Goal: Information Seeking & Learning: Check status

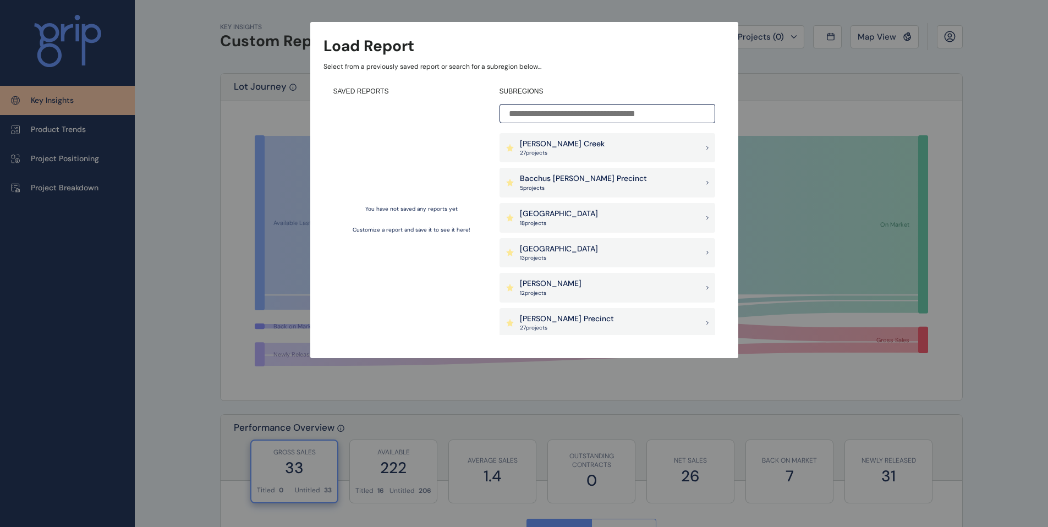
click at [557, 140] on p "Armstrong Creek" at bounding box center [562, 144] width 85 height 11
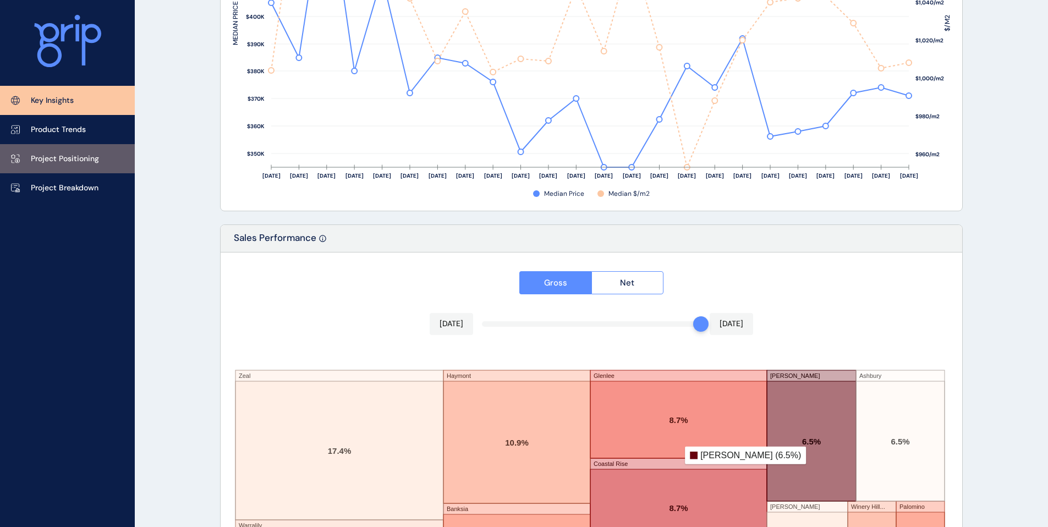
scroll to position [1790, 0]
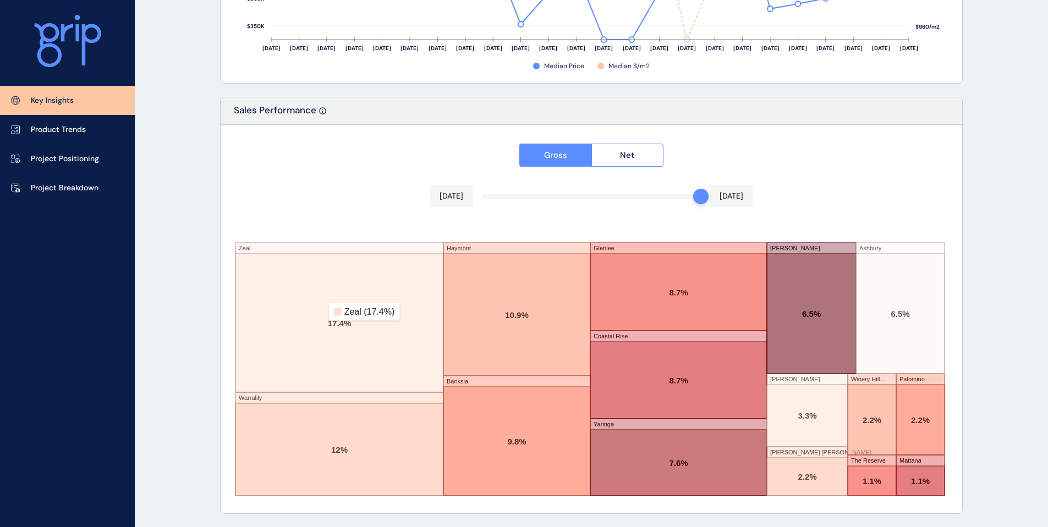
click at [321, 312] on rect at bounding box center [340, 323] width 208 height 139
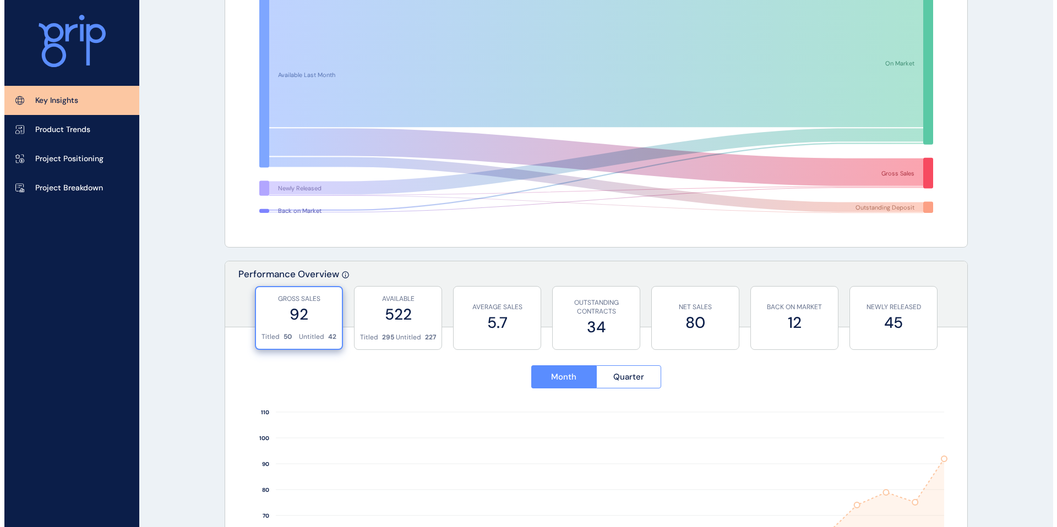
scroll to position [0, 0]
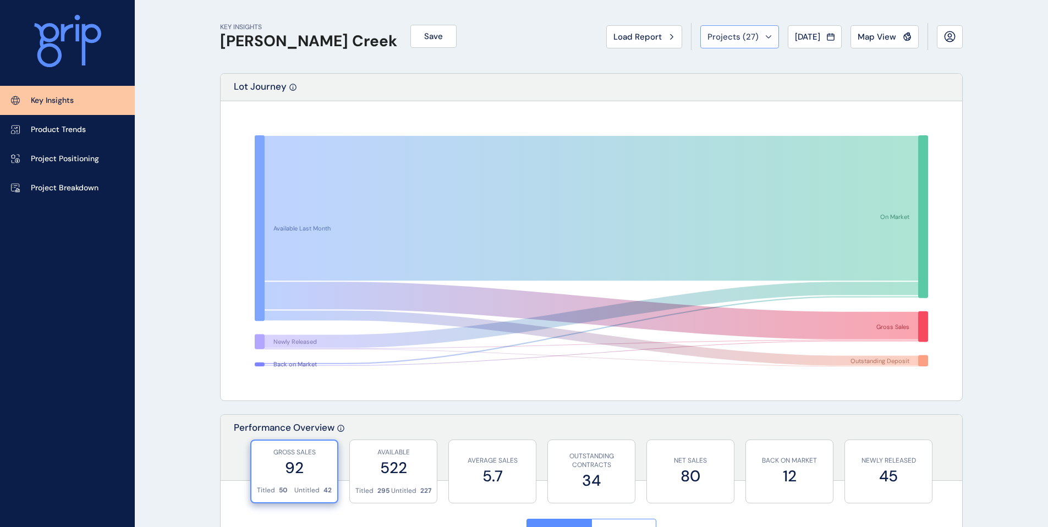
click at [765, 36] on icon at bounding box center [768, 36] width 7 height 3
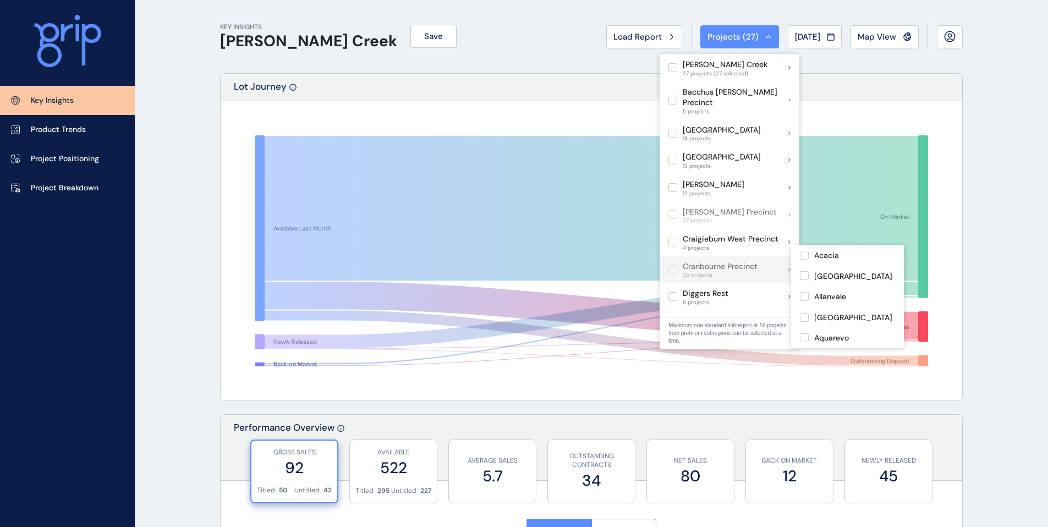
click at [715, 261] on p "Cranbourne Precinct" at bounding box center [720, 266] width 75 height 11
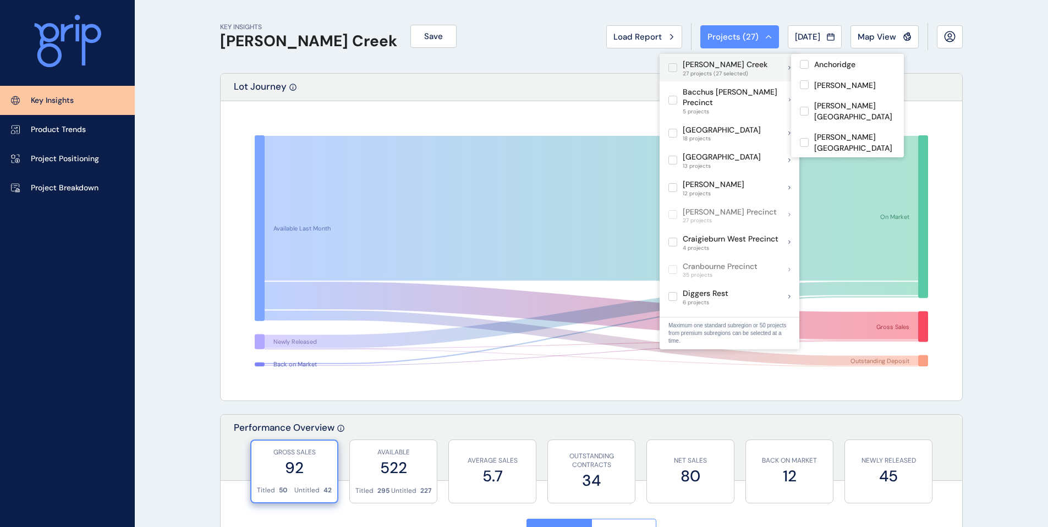
click at [669, 67] on label at bounding box center [673, 67] width 9 height 9
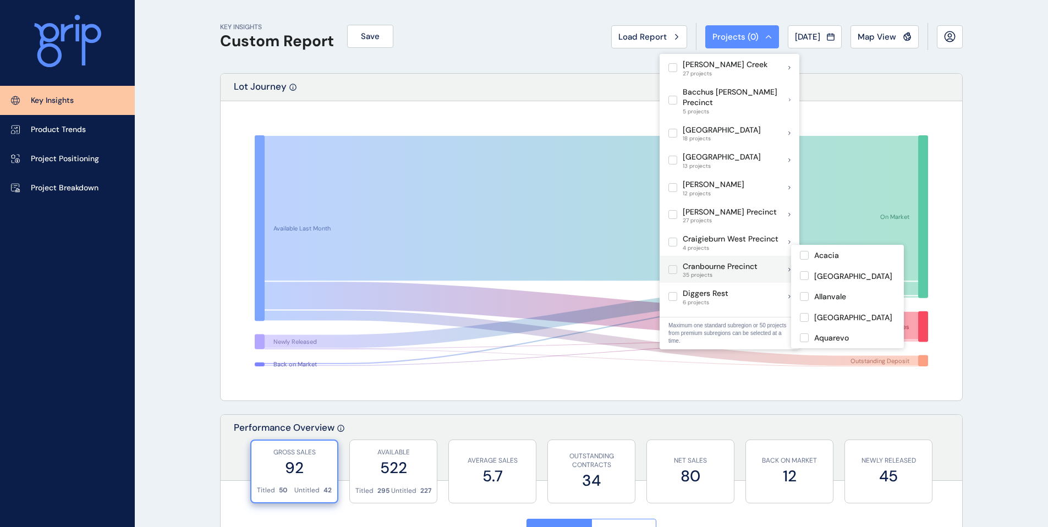
click at [716, 261] on p "Cranbourne Precinct" at bounding box center [720, 266] width 75 height 11
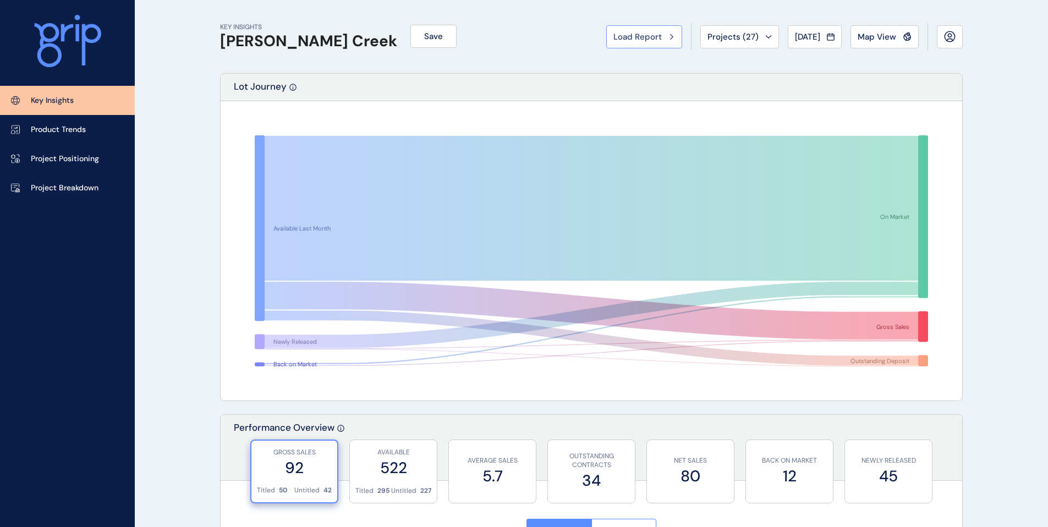
click at [664, 37] on div "Load Report" at bounding box center [645, 36] width 62 height 11
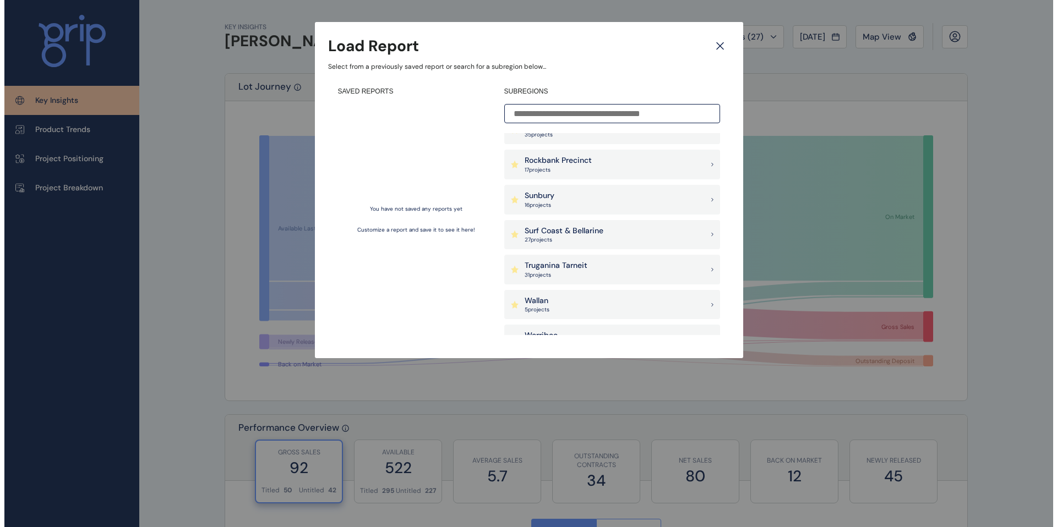
scroll to position [254, 0]
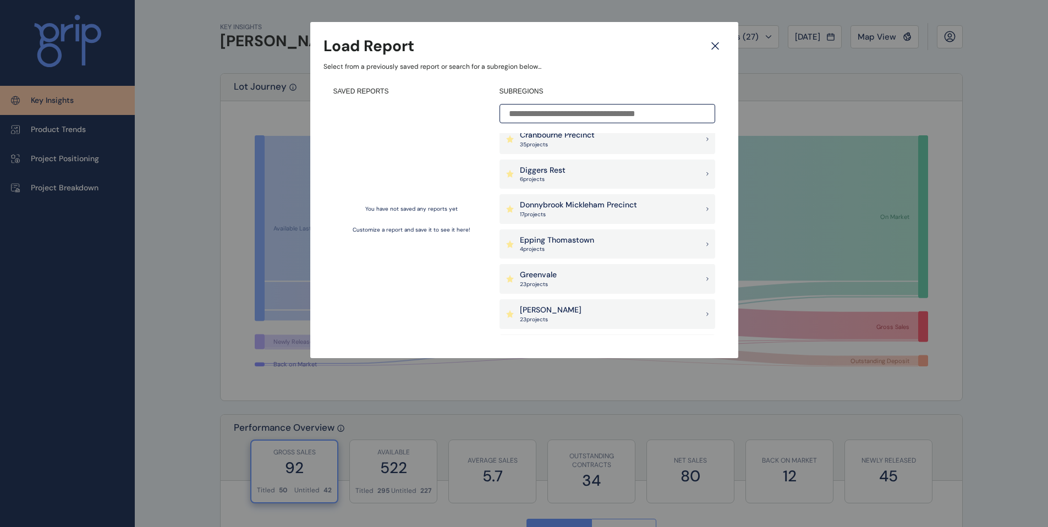
click at [547, 278] on p "Greenvale" at bounding box center [538, 275] width 37 height 11
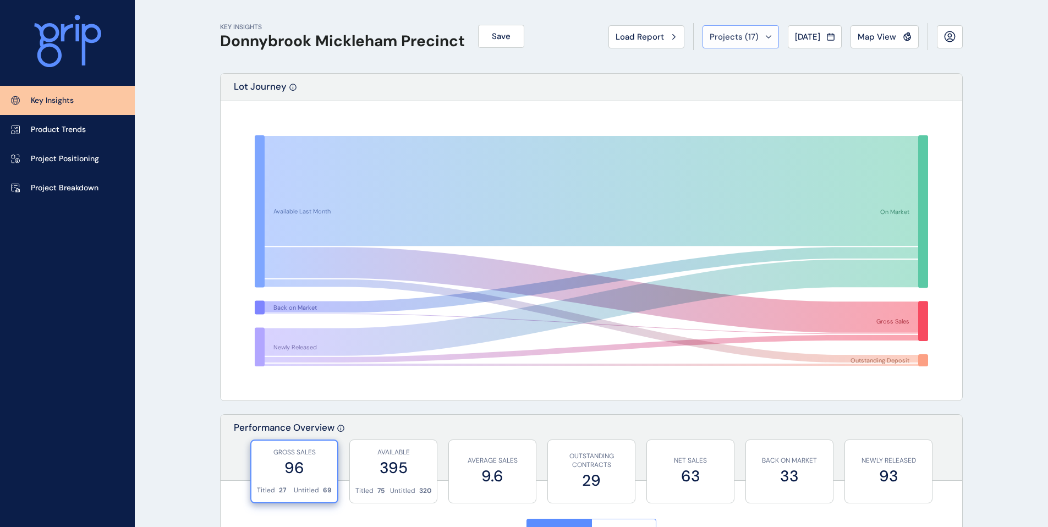
click at [765, 37] on icon at bounding box center [768, 36] width 7 height 3
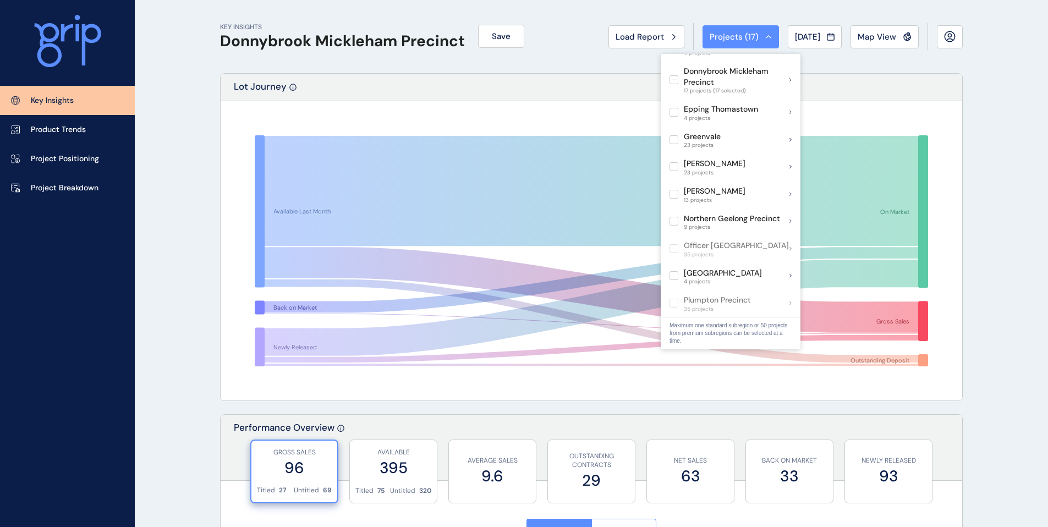
scroll to position [182, 0]
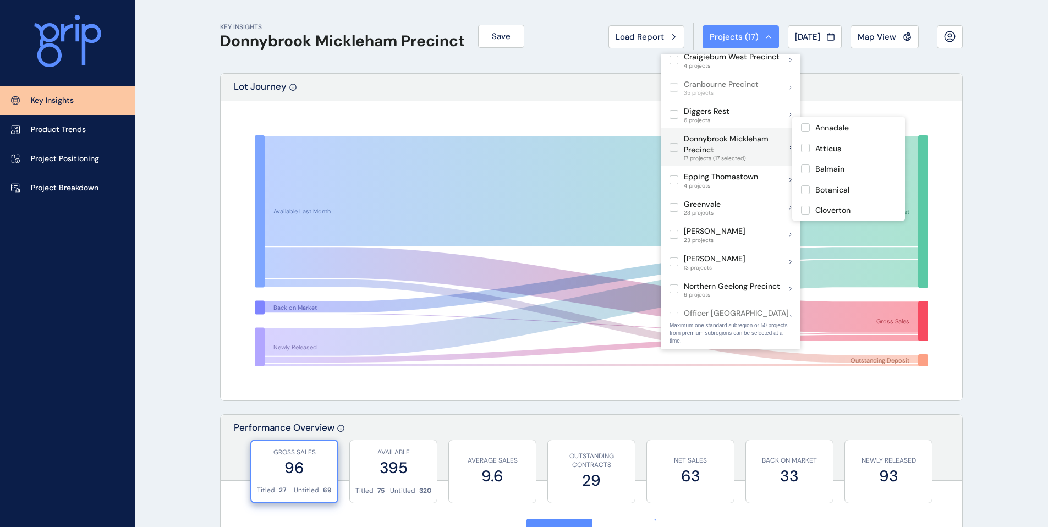
click at [674, 143] on label at bounding box center [674, 147] width 9 height 9
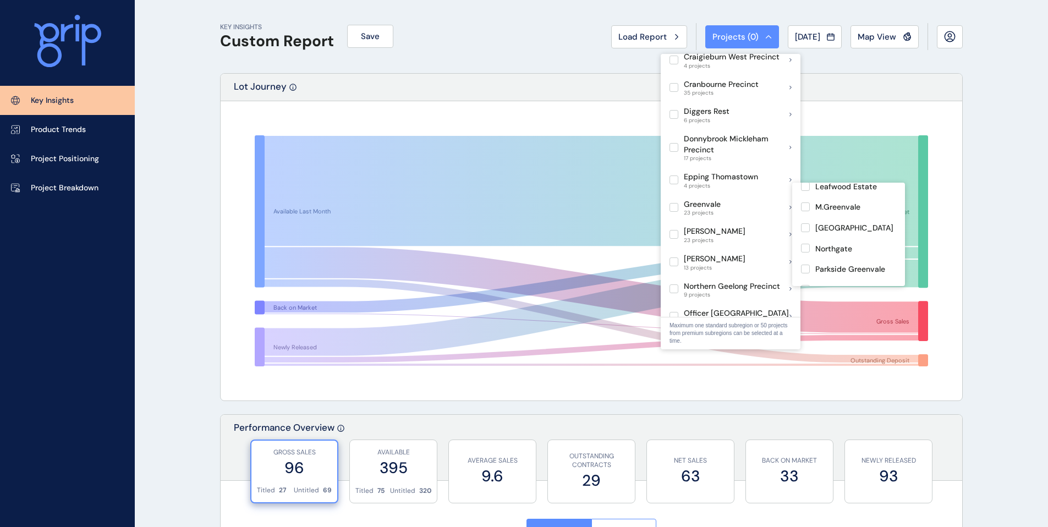
scroll to position [237, 0]
click at [712, 199] on p "Greenvale" at bounding box center [702, 204] width 37 height 11
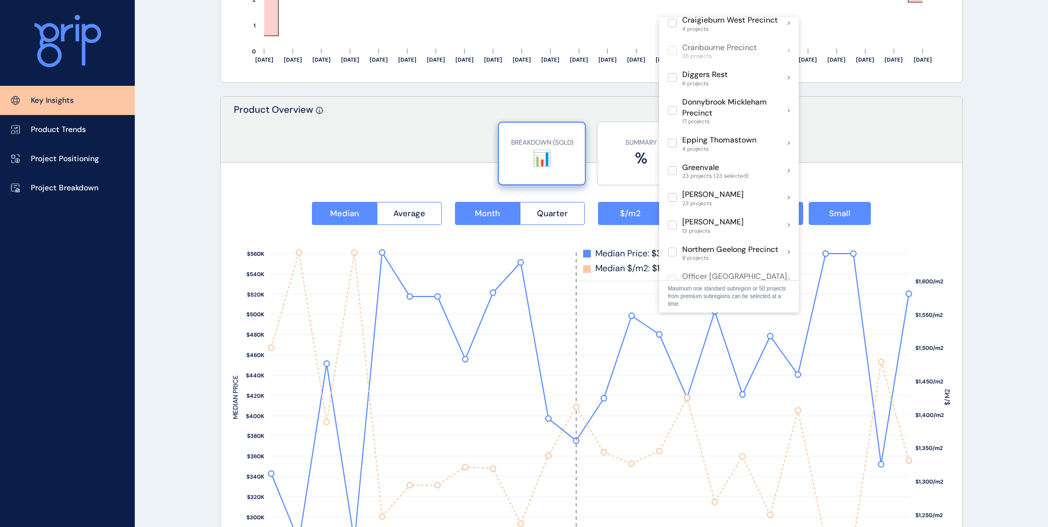
scroll to position [1302, 0]
